Goal: Task Accomplishment & Management: Use online tool/utility

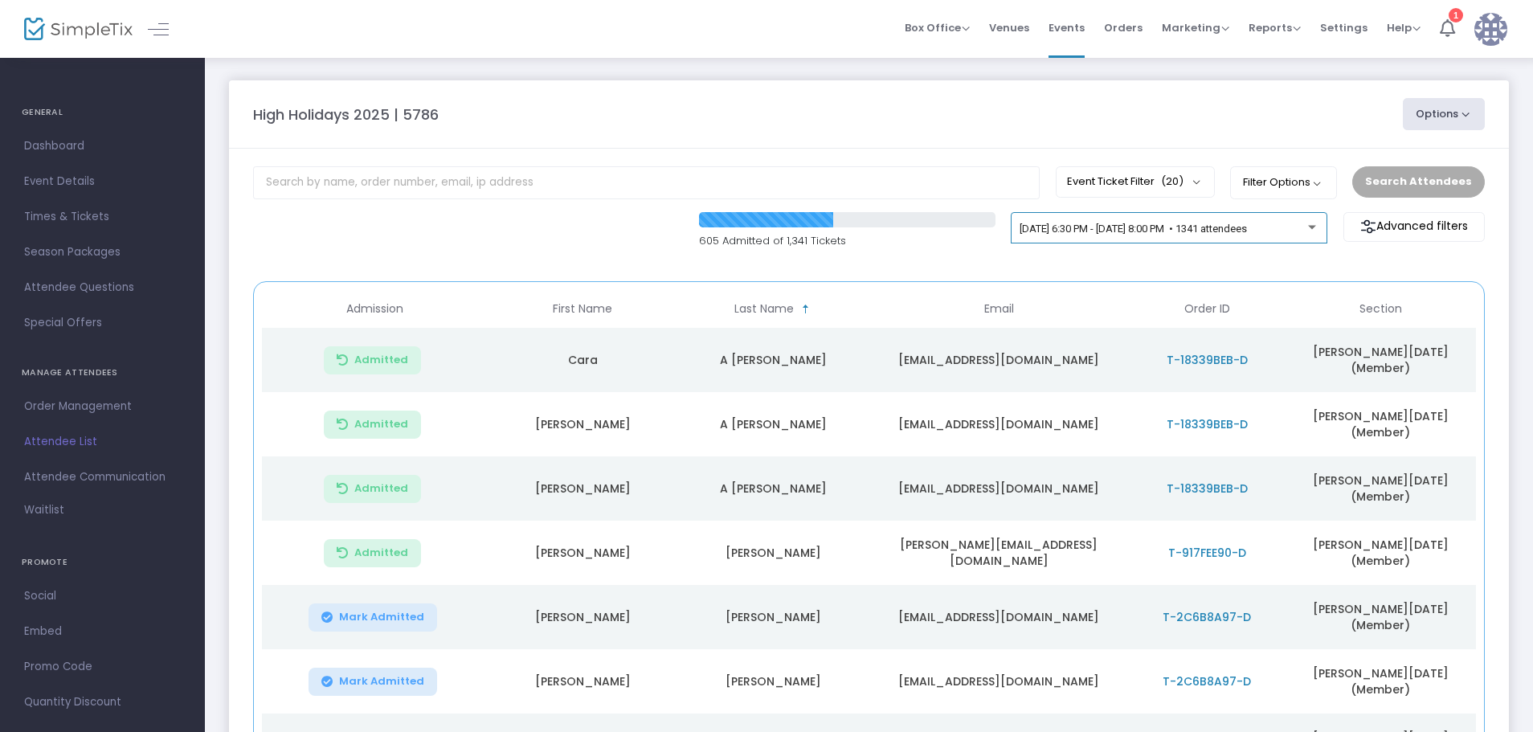
click at [1091, 229] on span "[DATE] 6:30 PM - [DATE] 8:00 PM • 1341 attendees" at bounding box center [1133, 229] width 227 height 12
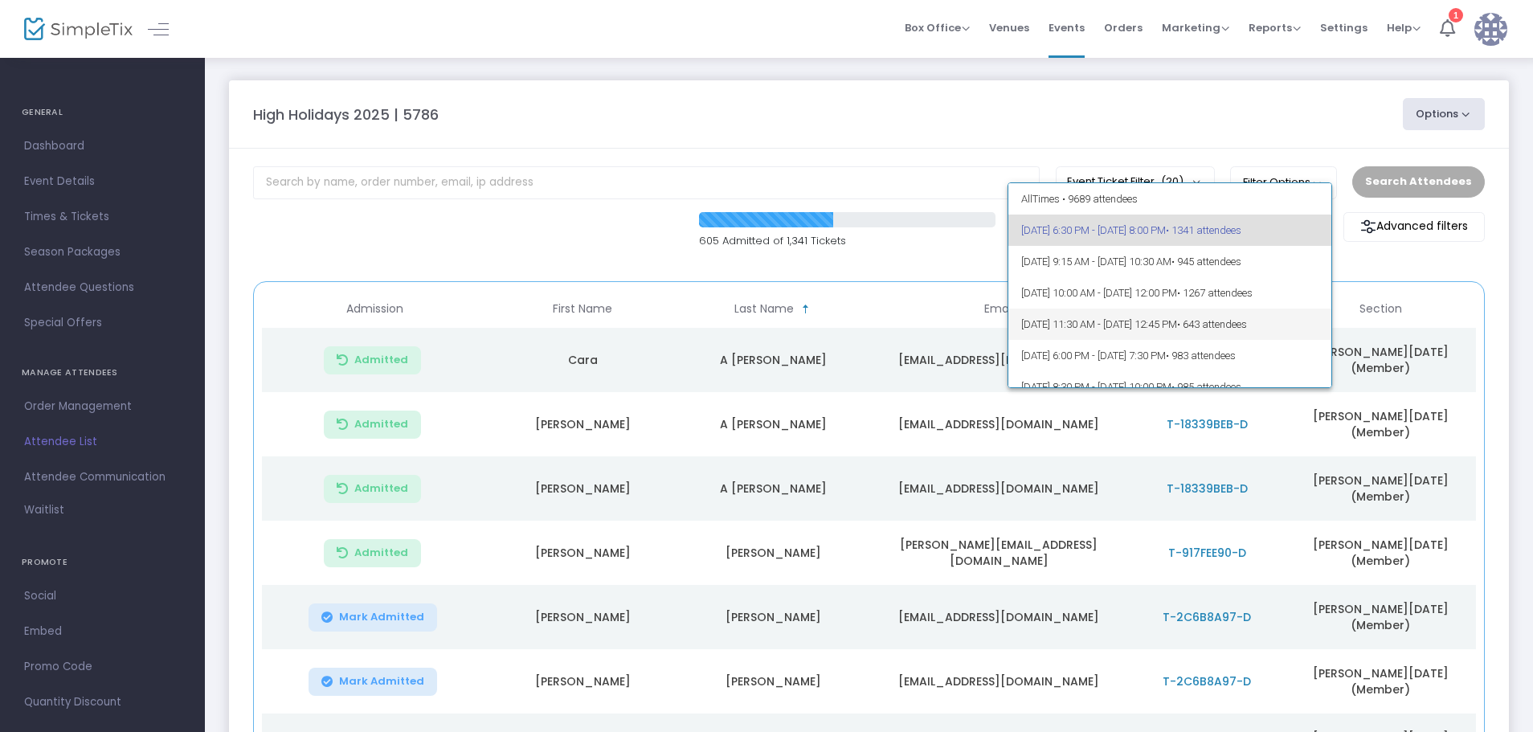
scroll to position [80, 0]
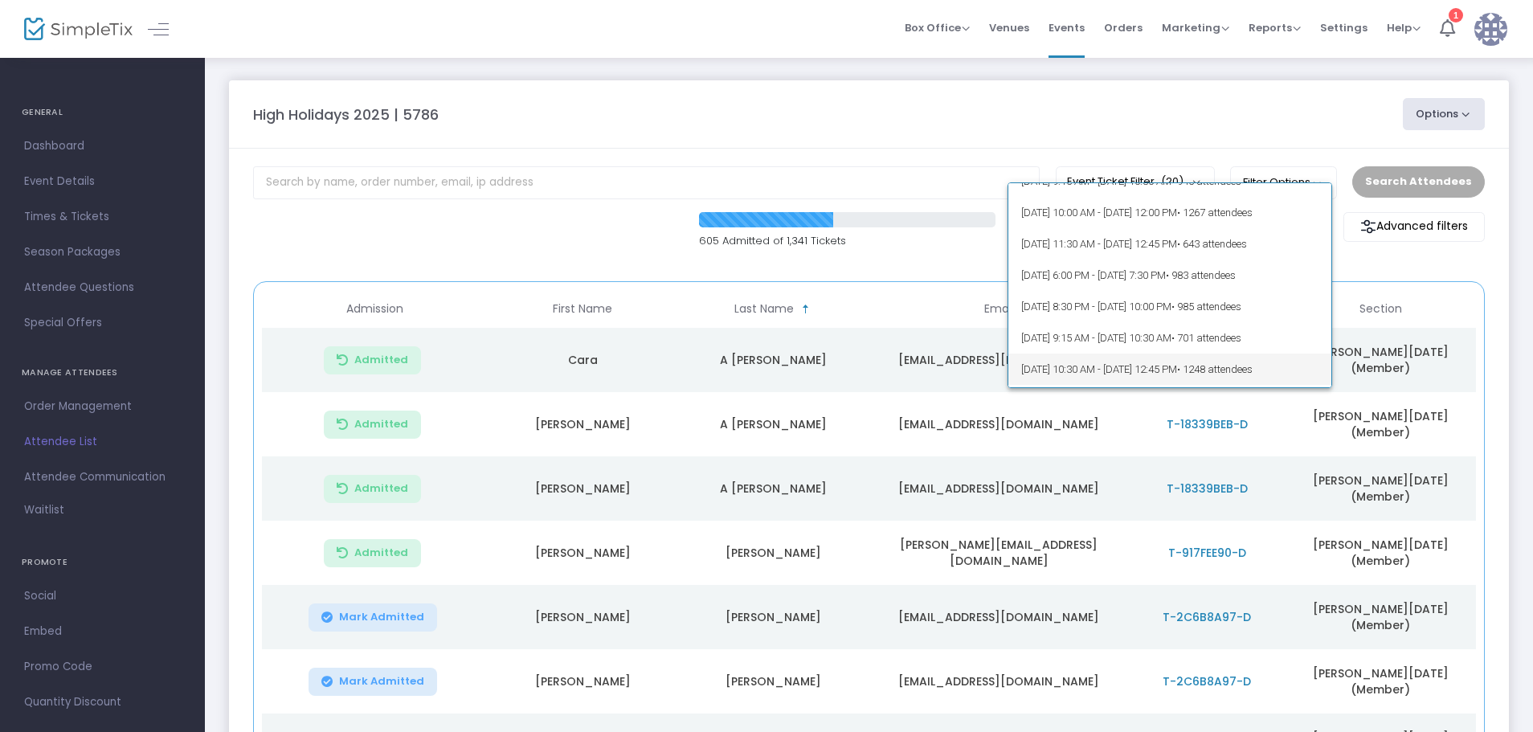
click at [1098, 367] on span "[DATE] 10:30 AM - [DATE] 12:45 PM • 1248 attendees" at bounding box center [1170, 369] width 298 height 31
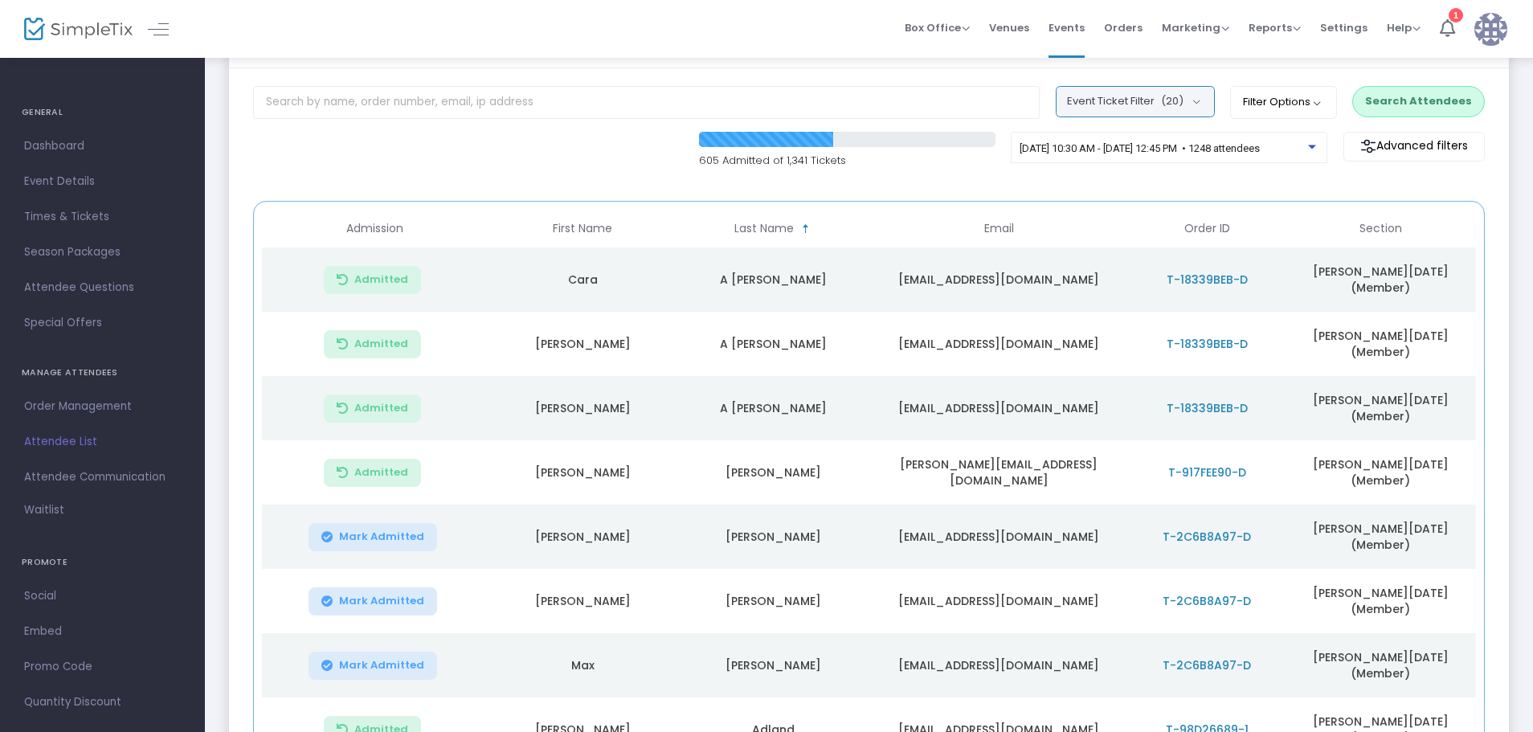
click at [1171, 110] on button "Event Ticket Filter (20)" at bounding box center [1135, 101] width 159 height 31
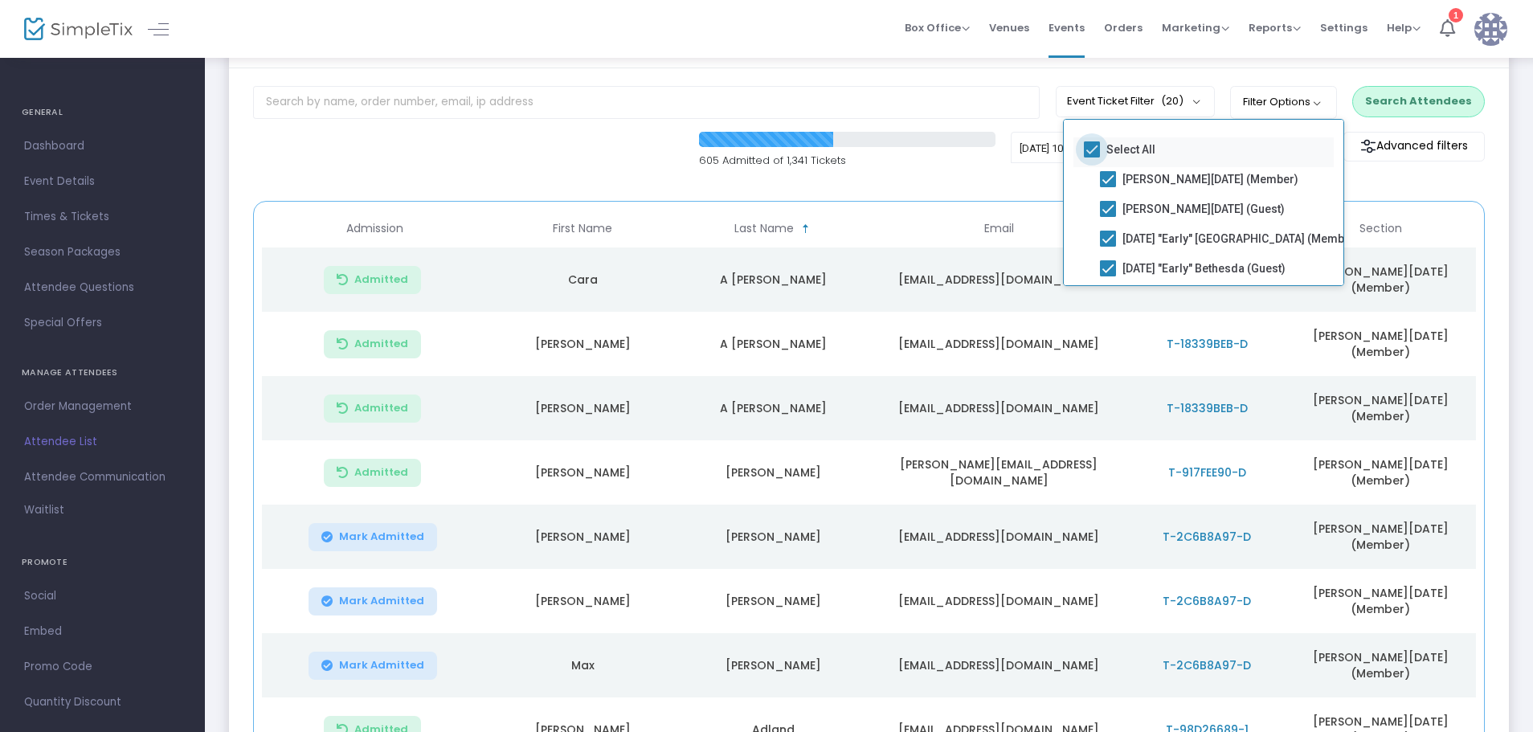
click at [1089, 151] on span at bounding box center [1092, 149] width 16 height 16
click at [1091, 158] on input "Select All" at bounding box center [1091, 158] width 1 height 1
checkbox input "false"
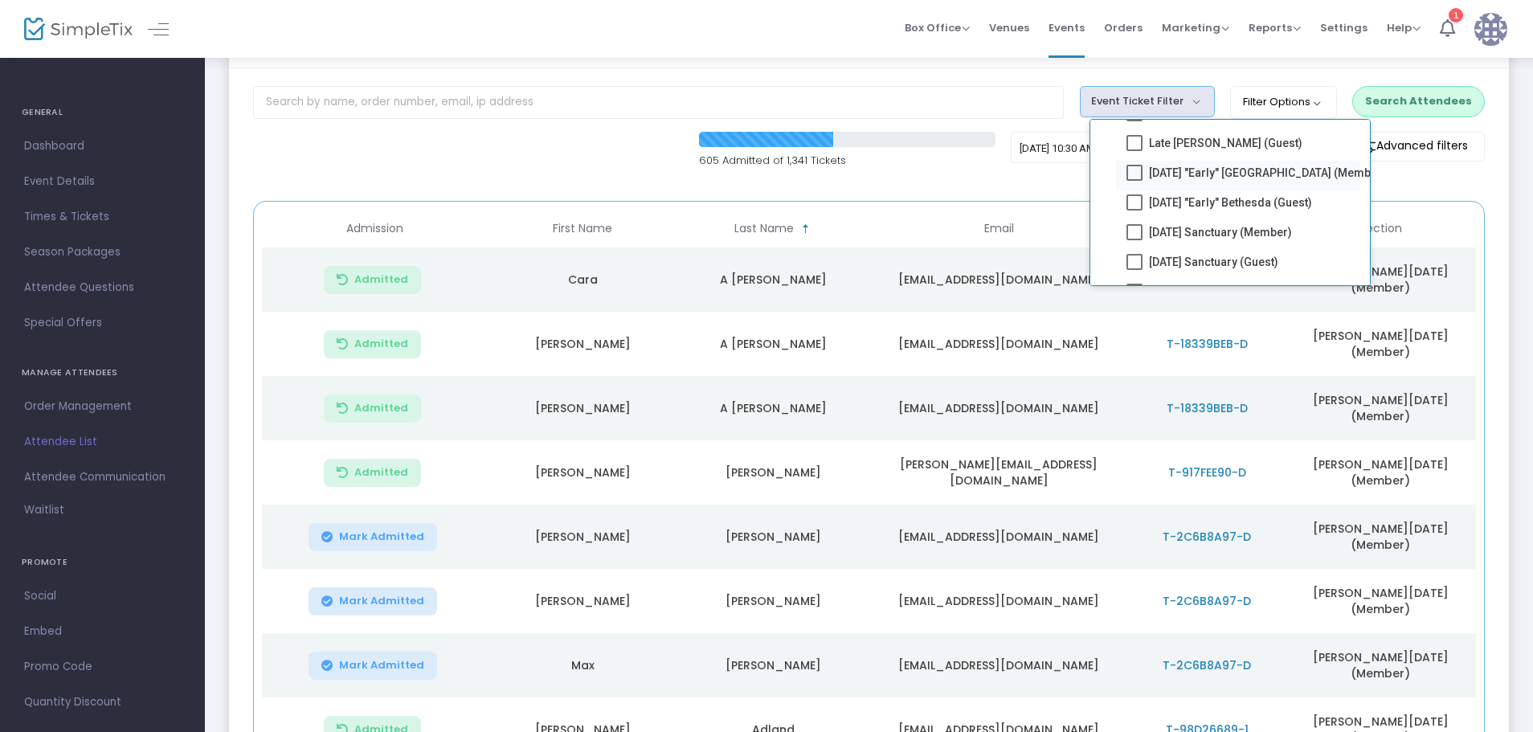
scroll to position [402, 0]
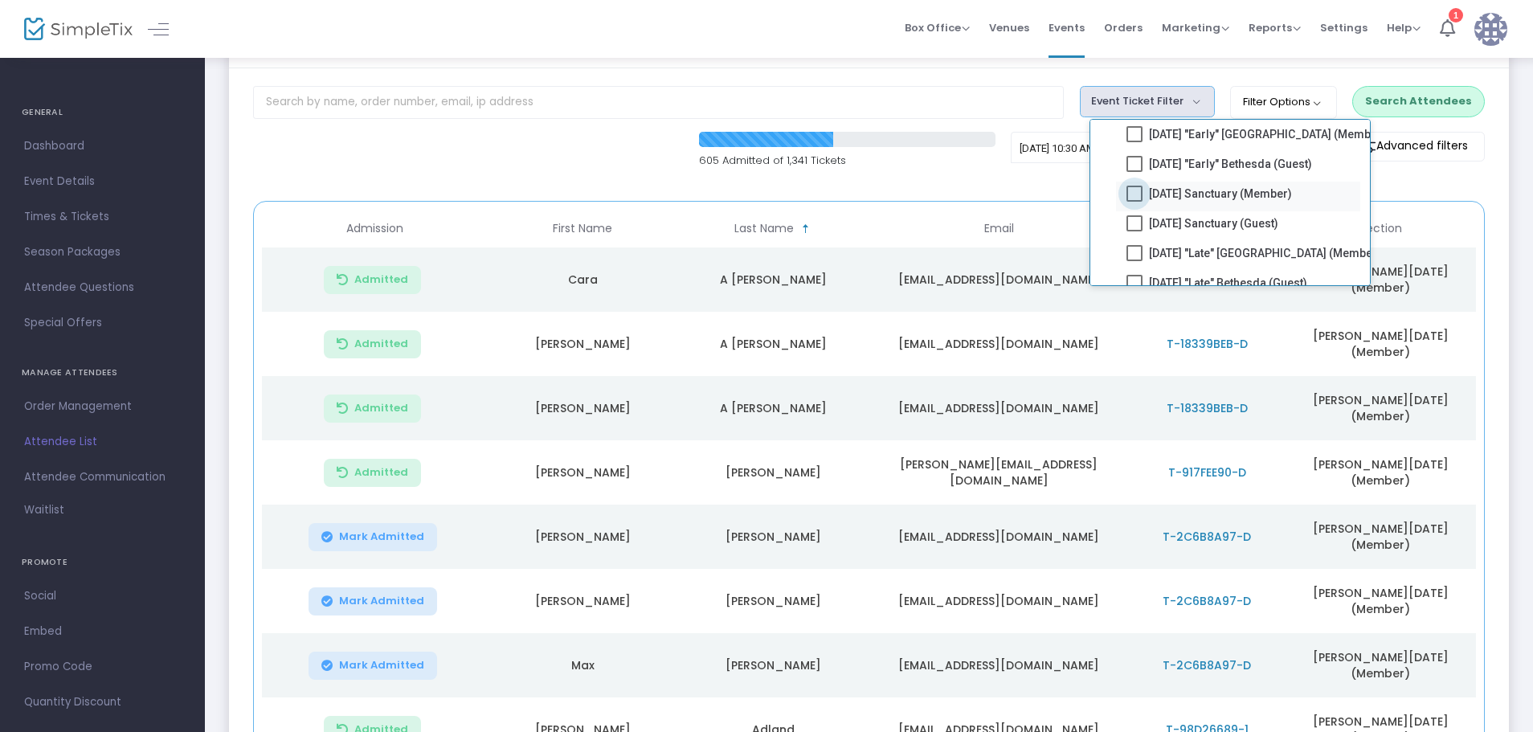
click at [1133, 195] on span at bounding box center [1135, 194] width 16 height 16
click at [1134, 202] on input "[DATE] Sanctuary (Member)" at bounding box center [1134, 202] width 1 height 1
checkbox input "true"
click at [1136, 219] on span at bounding box center [1135, 223] width 16 height 16
click at [1135, 231] on input "[DATE] Sanctuary (Guest)" at bounding box center [1134, 231] width 1 height 1
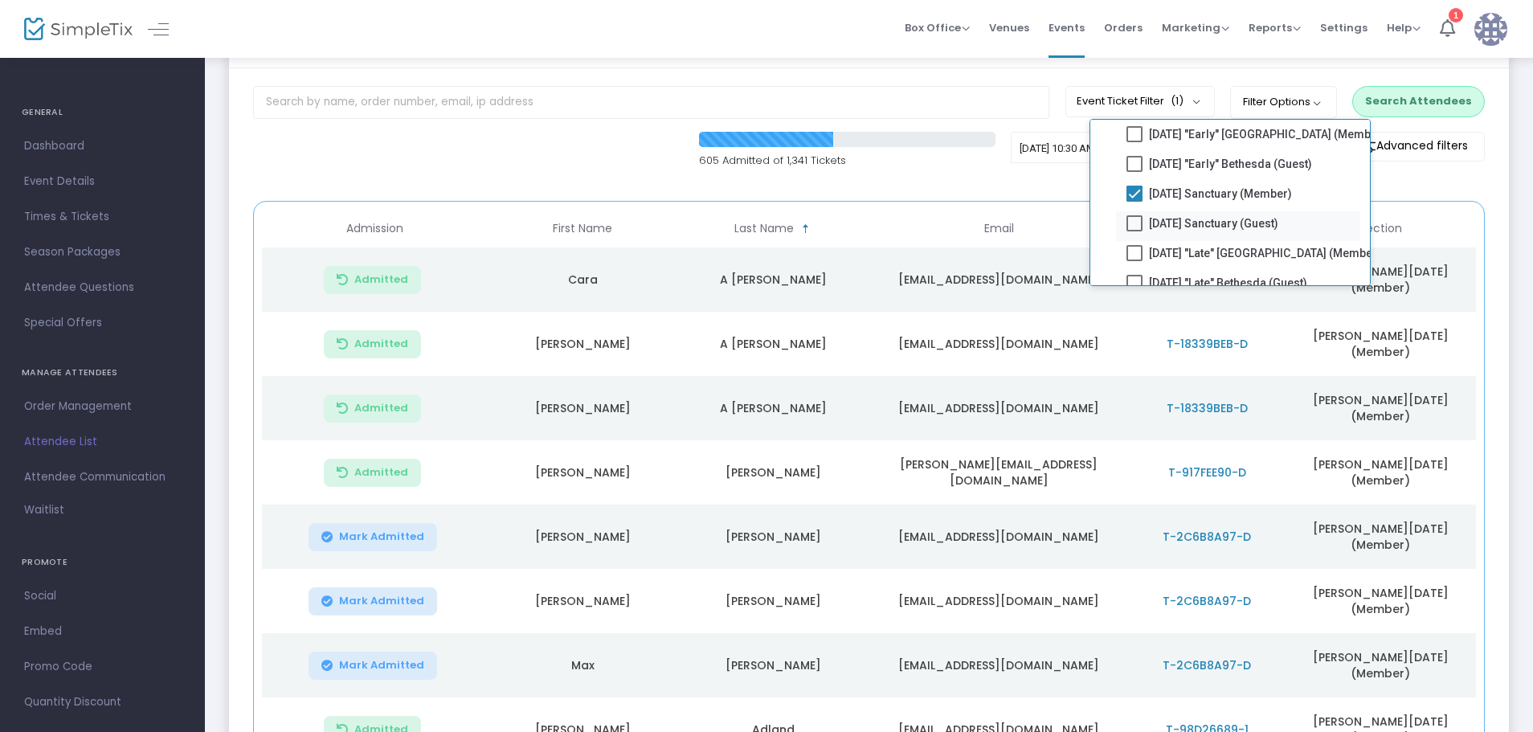
checkbox input "true"
click at [109, 407] on span "Order Management" at bounding box center [102, 406] width 157 height 21
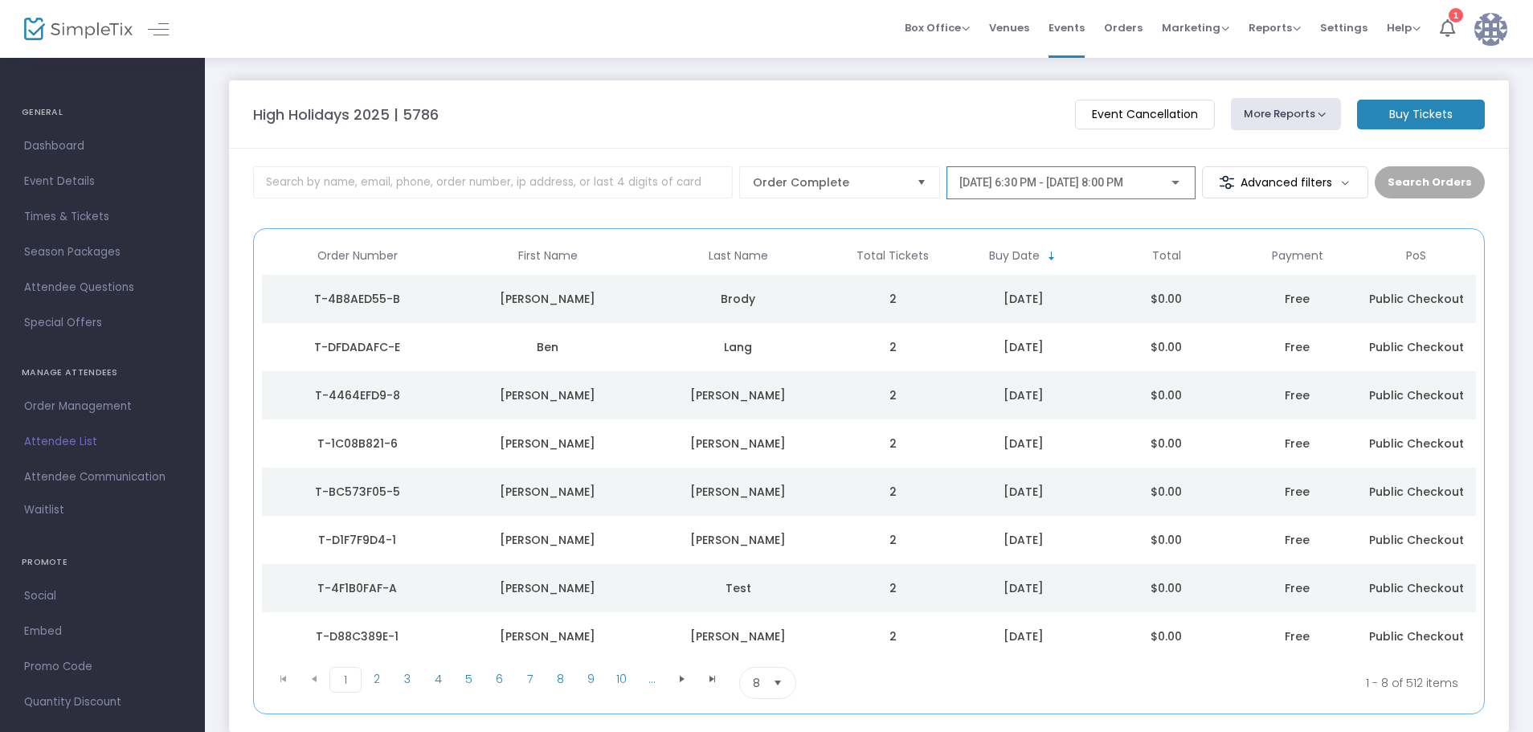
click at [1111, 191] on div "[DATE] 6:30 PM - [DATE] 8:00 PM" at bounding box center [1071, 179] width 223 height 30
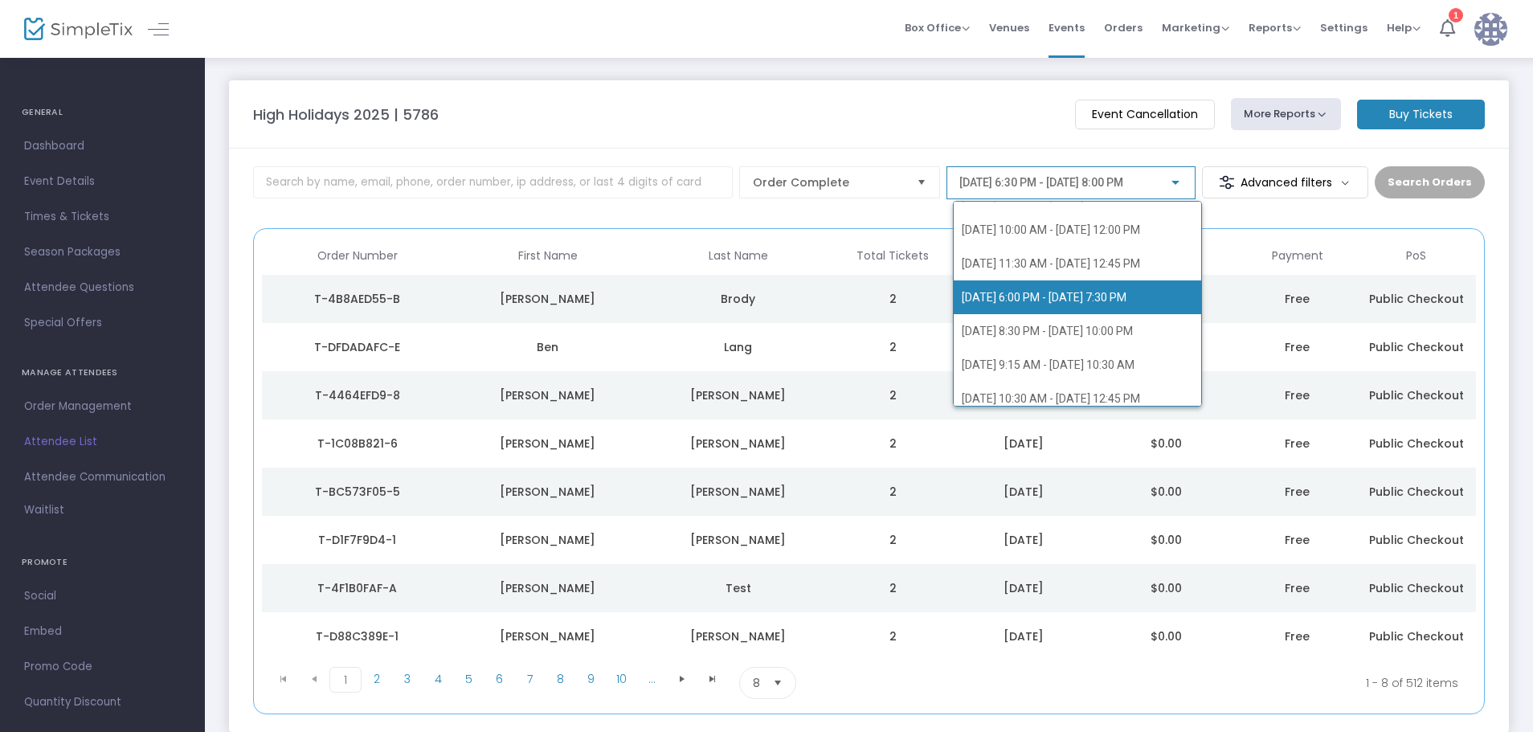
scroll to position [80, 0]
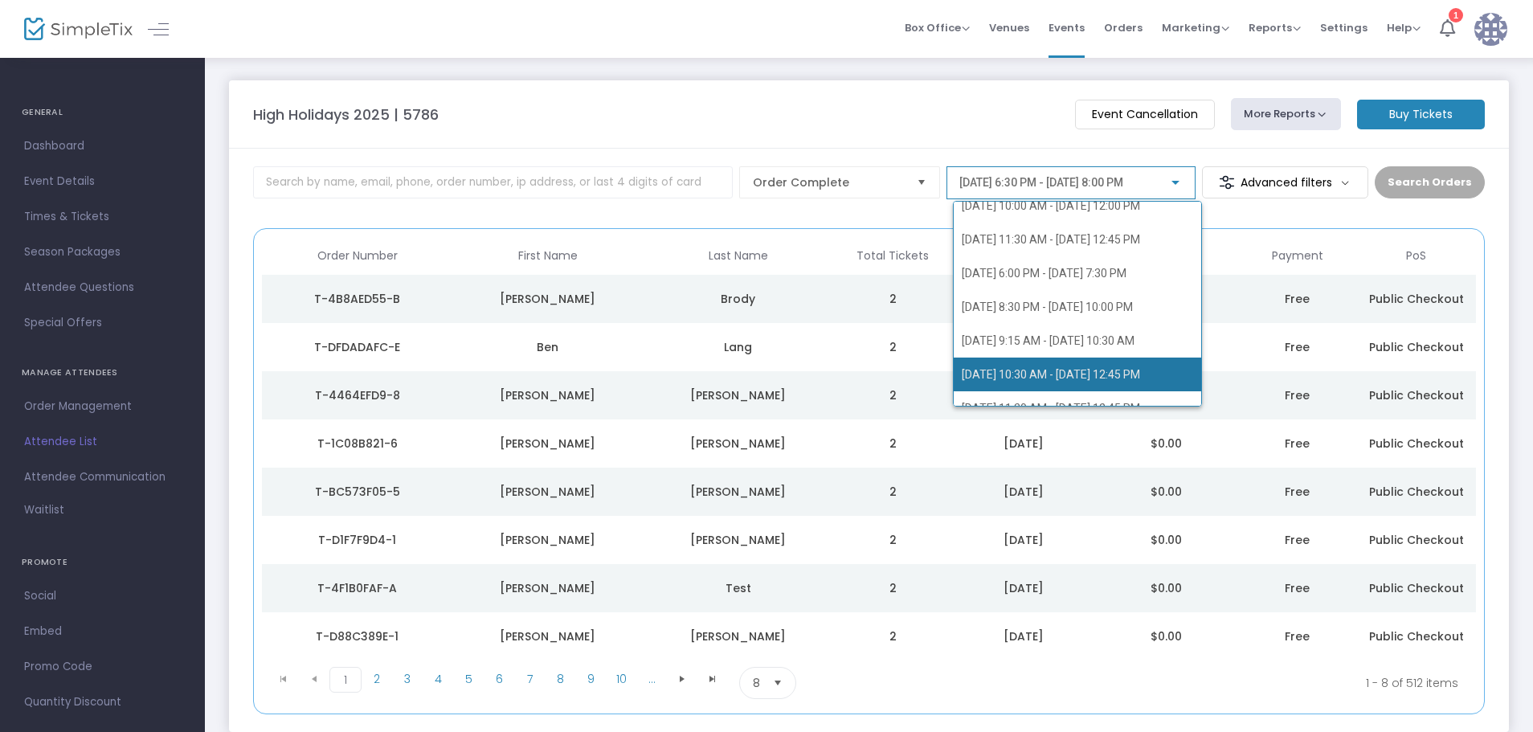
click at [1123, 369] on span "[DATE] 10:30 AM - [DATE] 12:45 PM" at bounding box center [1051, 374] width 178 height 13
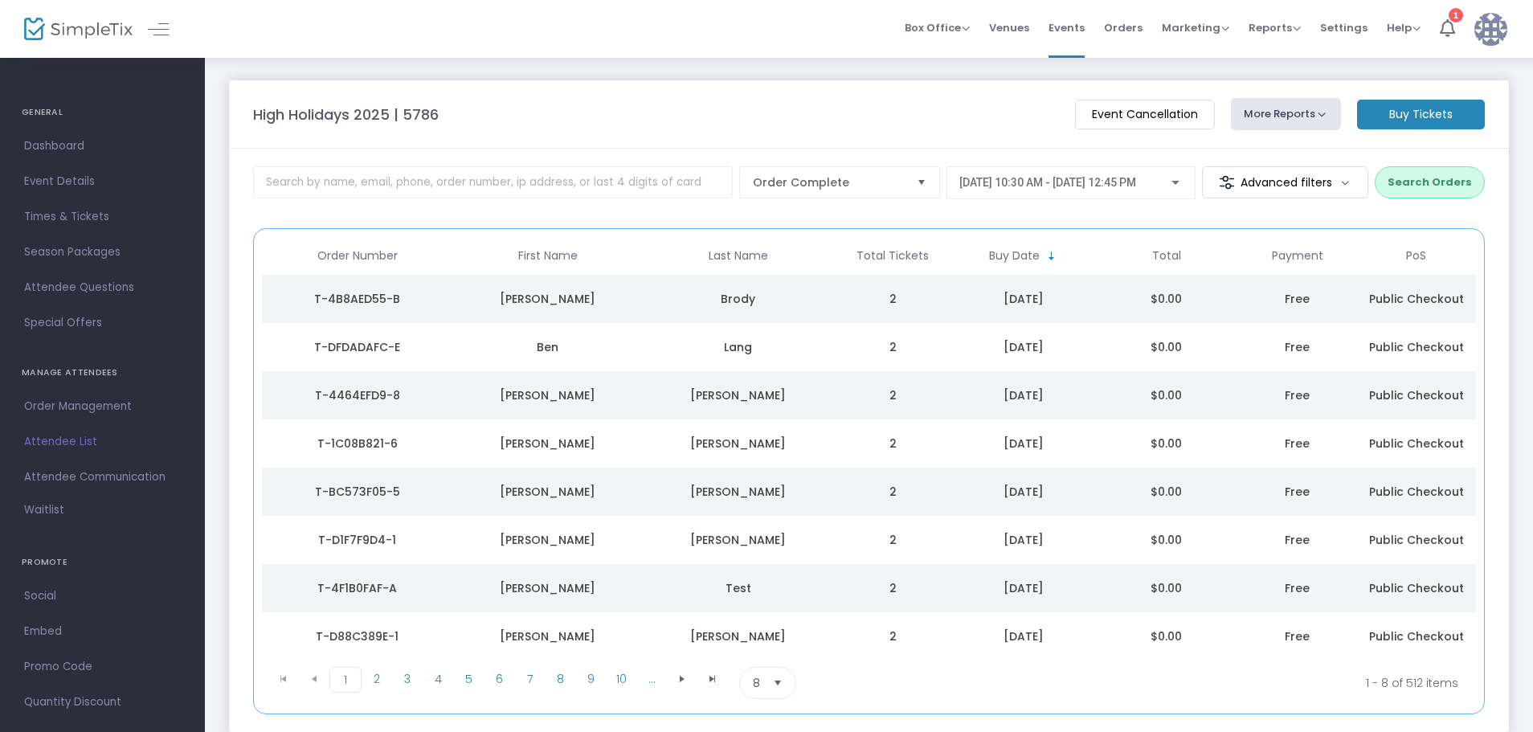
click at [1289, 114] on button "More Reports" at bounding box center [1286, 114] width 111 height 32
click at [1279, 209] on li "Export Order List" at bounding box center [1316, 215] width 169 height 31
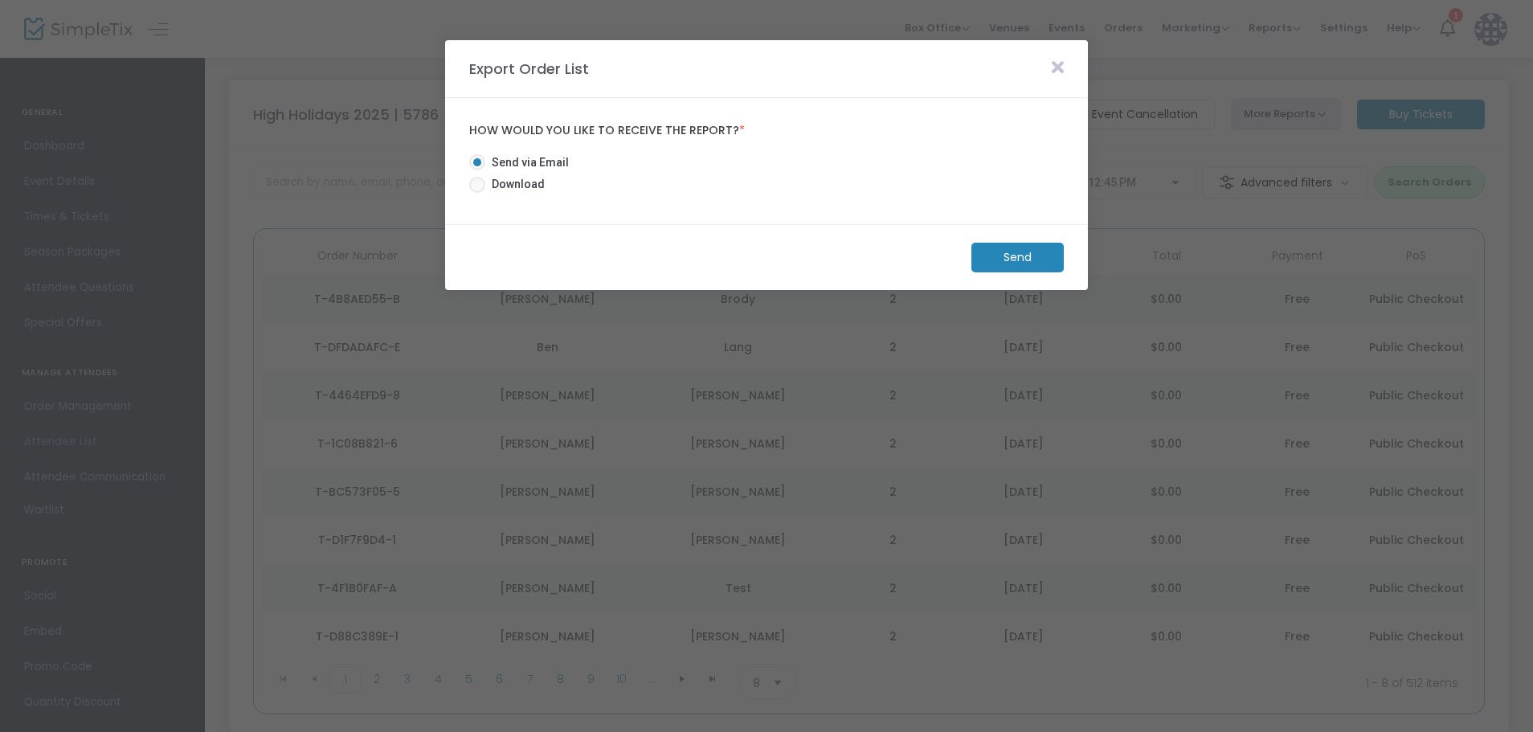
click at [1007, 256] on m-button "Send" at bounding box center [1018, 258] width 92 height 30
